Goal: Complete application form

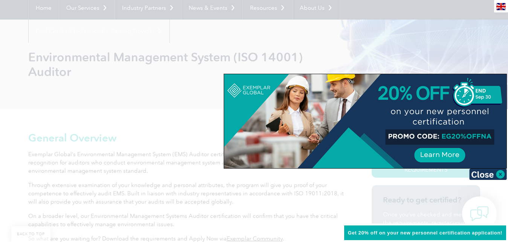
scroll to position [77, 0]
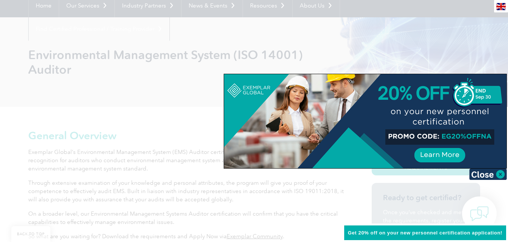
click at [484, 58] on div at bounding box center [254, 121] width 508 height 242
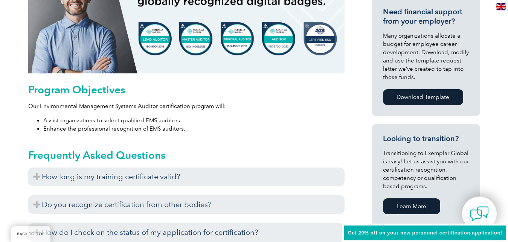
scroll to position [423, 0]
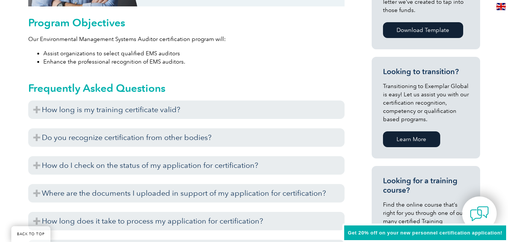
click at [276, 119] on div "Exemplar Global recognizes training completed with training providers who have …" at bounding box center [186, 121] width 316 height 4
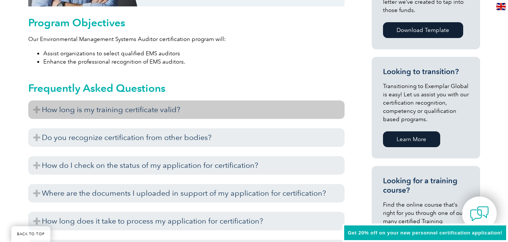
click at [173, 115] on h3 "How long is my training certificate valid?" at bounding box center [186, 110] width 316 height 18
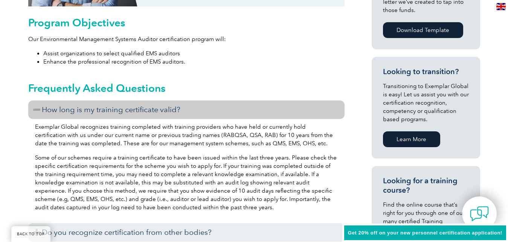
click at [168, 114] on h3 "How long is my training certificate valid?" at bounding box center [186, 110] width 316 height 18
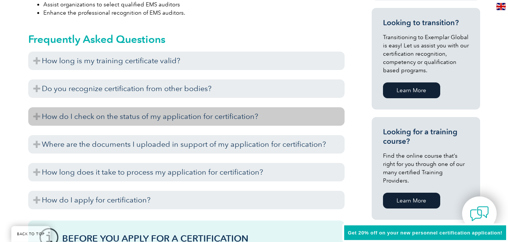
scroll to position [499, 0]
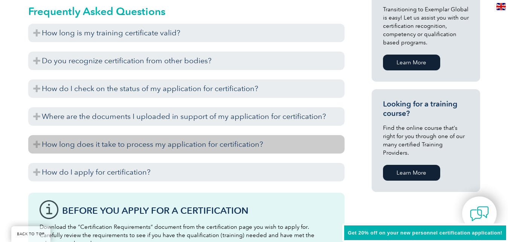
click at [187, 143] on h3 "How long does it take to process my application for certification?" at bounding box center [186, 144] width 316 height 18
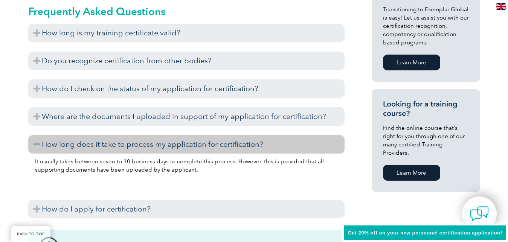
click at [187, 143] on h3 "How long does it take to process my application for certification?" at bounding box center [186, 144] width 316 height 18
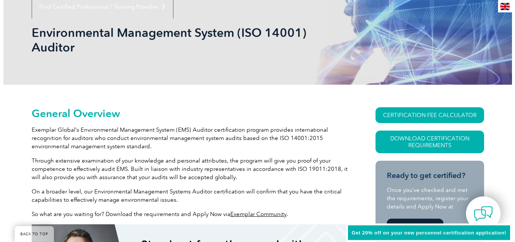
scroll to position [77, 0]
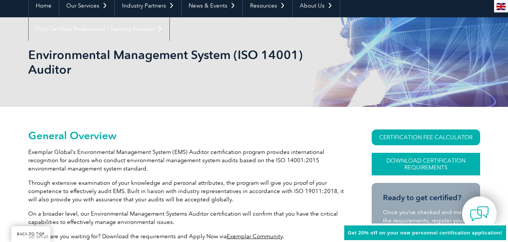
click at [404, 165] on link "Download Certification Requirements" at bounding box center [426, 164] width 108 height 23
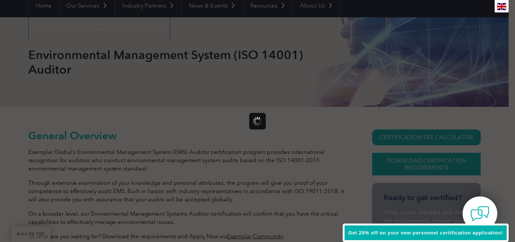
scroll to position [0, 0]
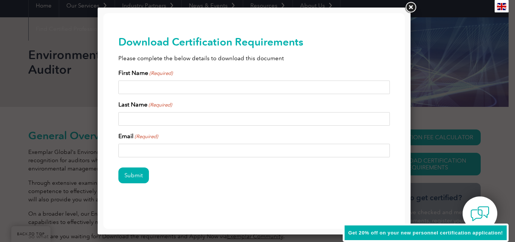
click at [186, 87] on input "First Name (Required)" at bounding box center [253, 88] width 271 height 14
type input "Zeel"
type input "T"
type input "[PERSON_NAME]"
type input "[EMAIL_ADDRESS][DOMAIN_NAME]"
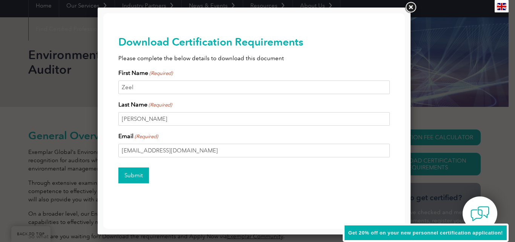
click at [137, 175] on input "Submit" at bounding box center [133, 176] width 31 height 16
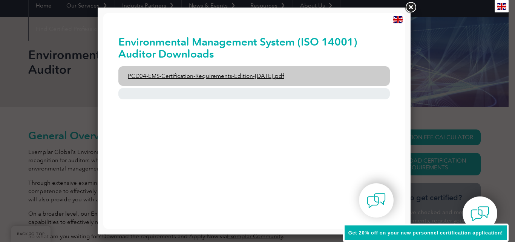
click at [275, 75] on link "PCD04-EMS-Certification-Requirements-Edition-[DATE].pdf" at bounding box center [253, 76] width 271 height 20
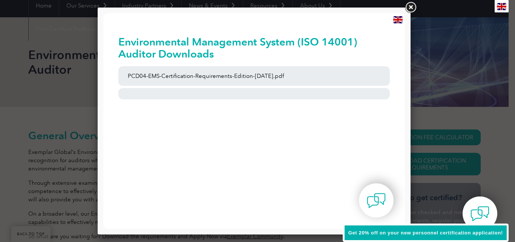
click at [408, 6] on link at bounding box center [410, 8] width 14 height 14
